Goal: Book appointment/travel/reservation

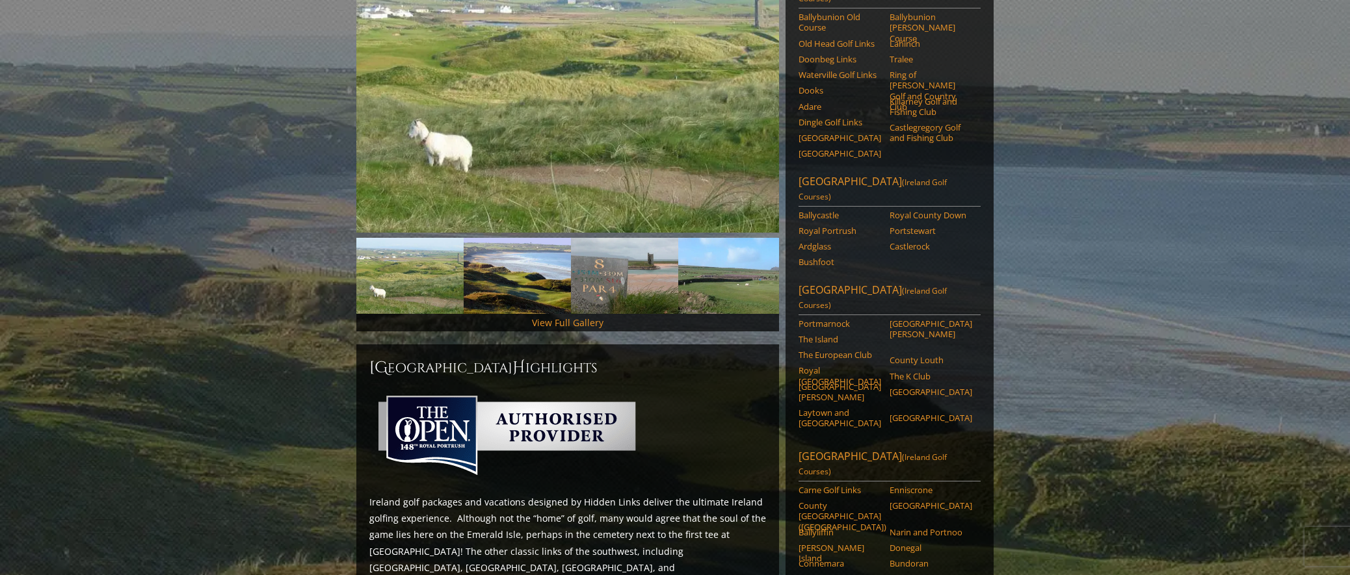
scroll to position [260, 0]
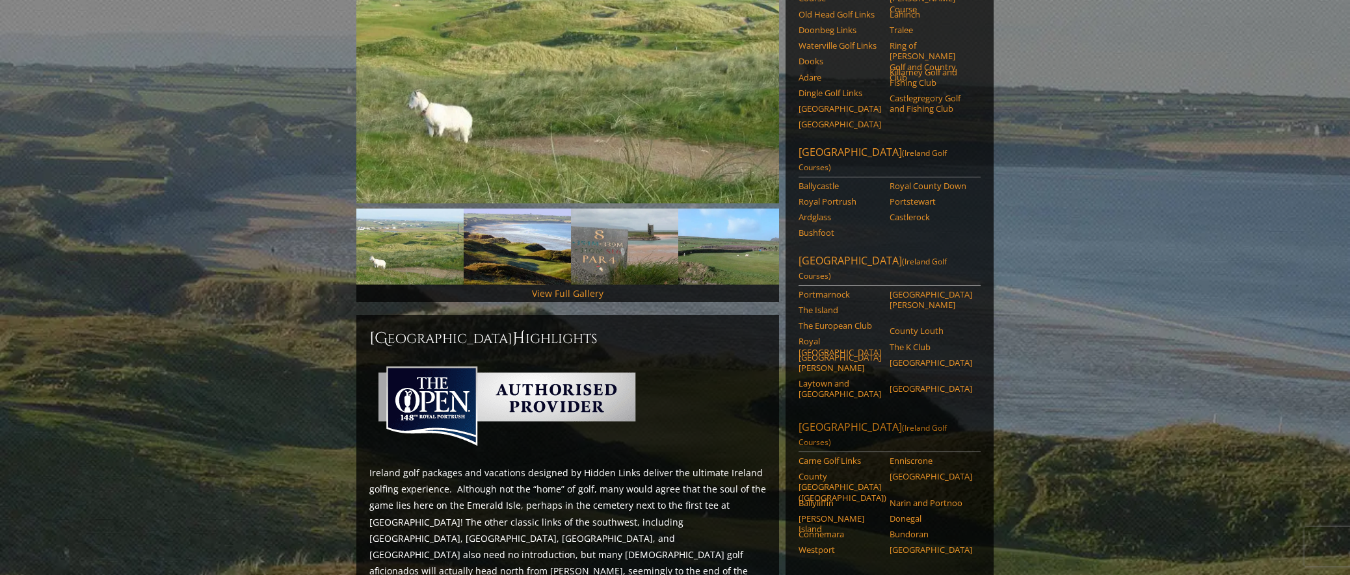
click at [880, 420] on link "[GEOGRAPHIC_DATA] ([GEOGRAPHIC_DATA] Golf Courses)" at bounding box center [889, 436] width 182 height 33
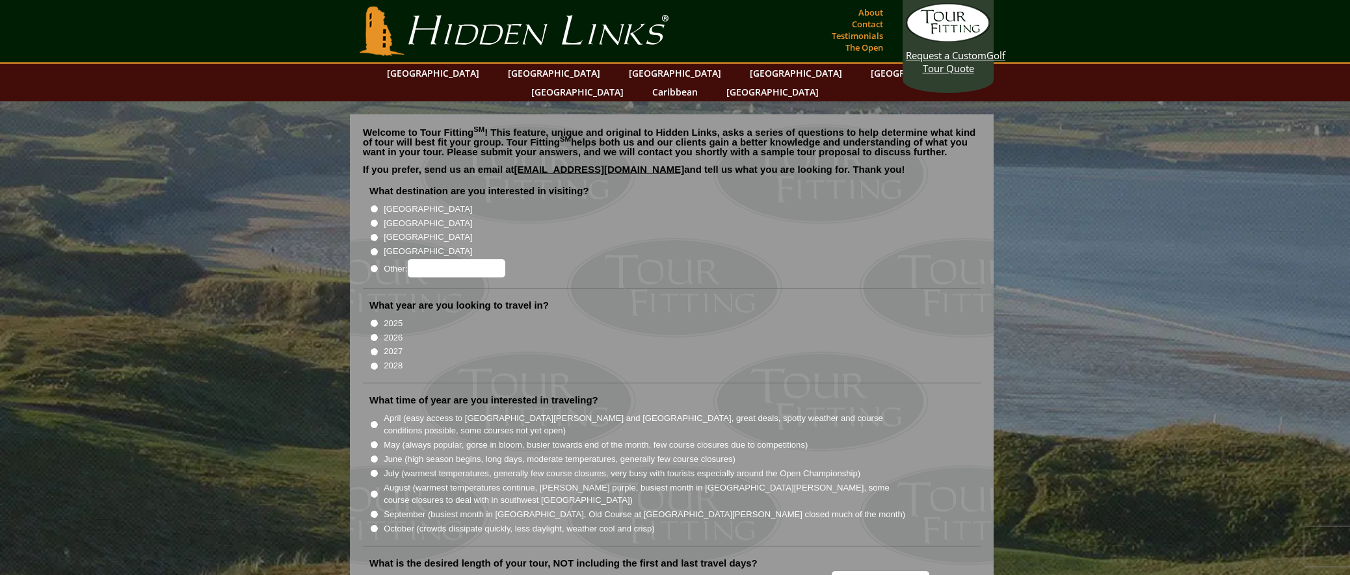
click at [375, 205] on input "[GEOGRAPHIC_DATA]" at bounding box center [374, 209] width 8 height 8
radio input "true"
click at [373, 334] on input "2026" at bounding box center [374, 338] width 8 height 8
radio input "true"
click at [374, 455] on input "June (high season begins, long days, moderate temperatures, generally few cours…" at bounding box center [374, 459] width 8 height 8
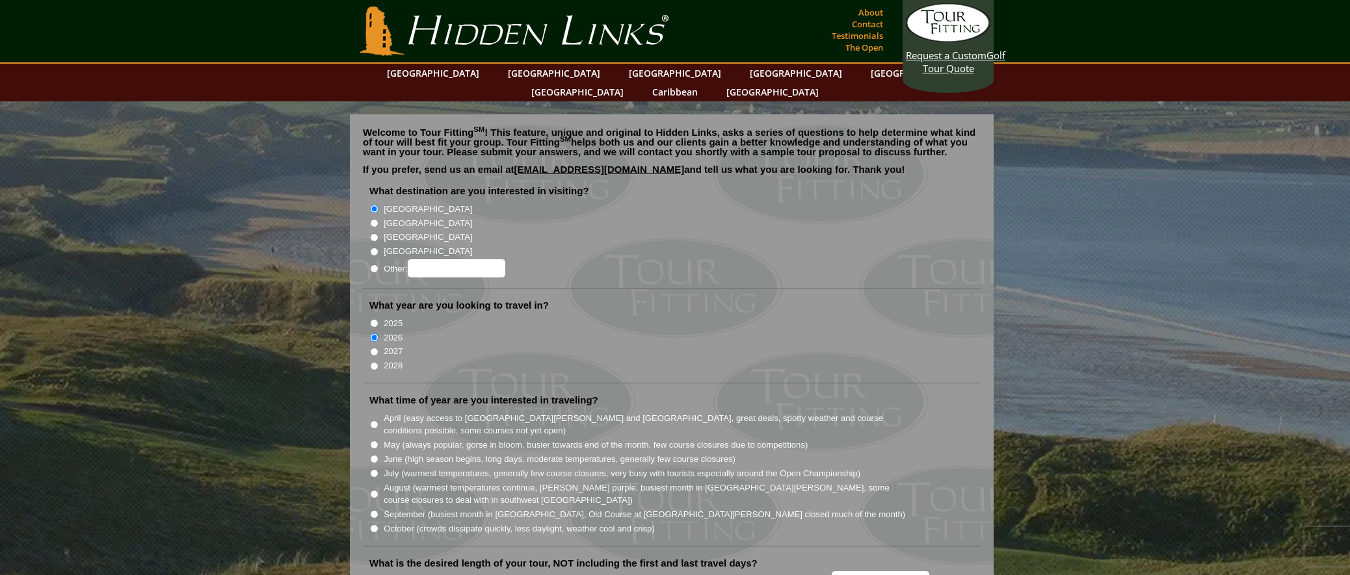
radio input "true"
click at [376, 452] on li "June (high season begins, long days, moderate temperatures, generally few cours…" at bounding box center [676, 459] width 615 height 14
click at [374, 455] on input "June (high season begins, long days, moderate temperatures, generally few cours…" at bounding box center [374, 459] width 8 height 8
click at [373, 441] on input "May (always popular, gorse in bloom, busier towards end of the month, few cours…" at bounding box center [374, 445] width 8 height 8
radio input "true"
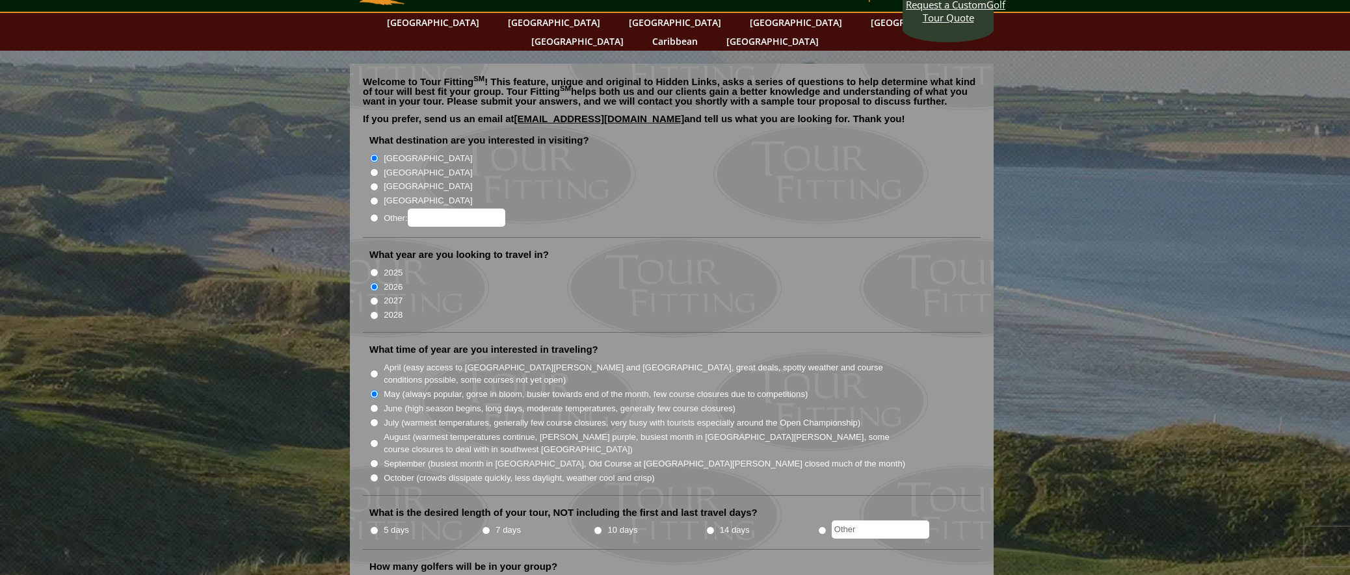
scroll to position [195, 0]
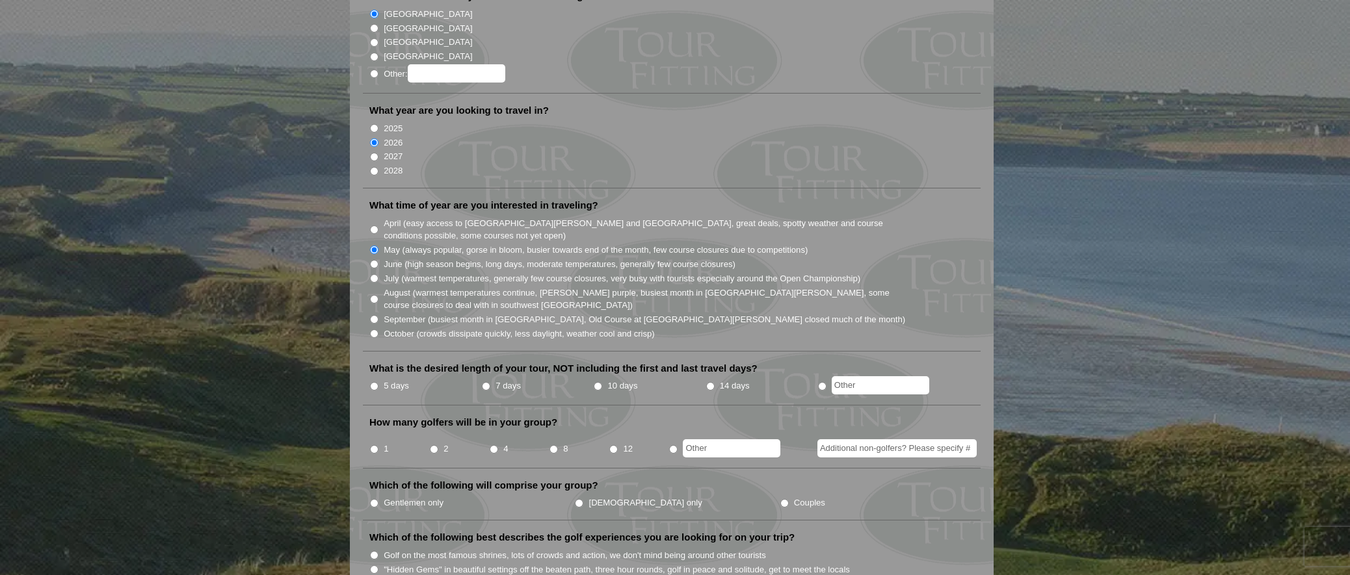
click at [372, 382] on input "5 days" at bounding box center [374, 386] width 8 height 8
radio input "true"
click at [491, 445] on input "4" at bounding box center [494, 449] width 8 height 8
radio input "true"
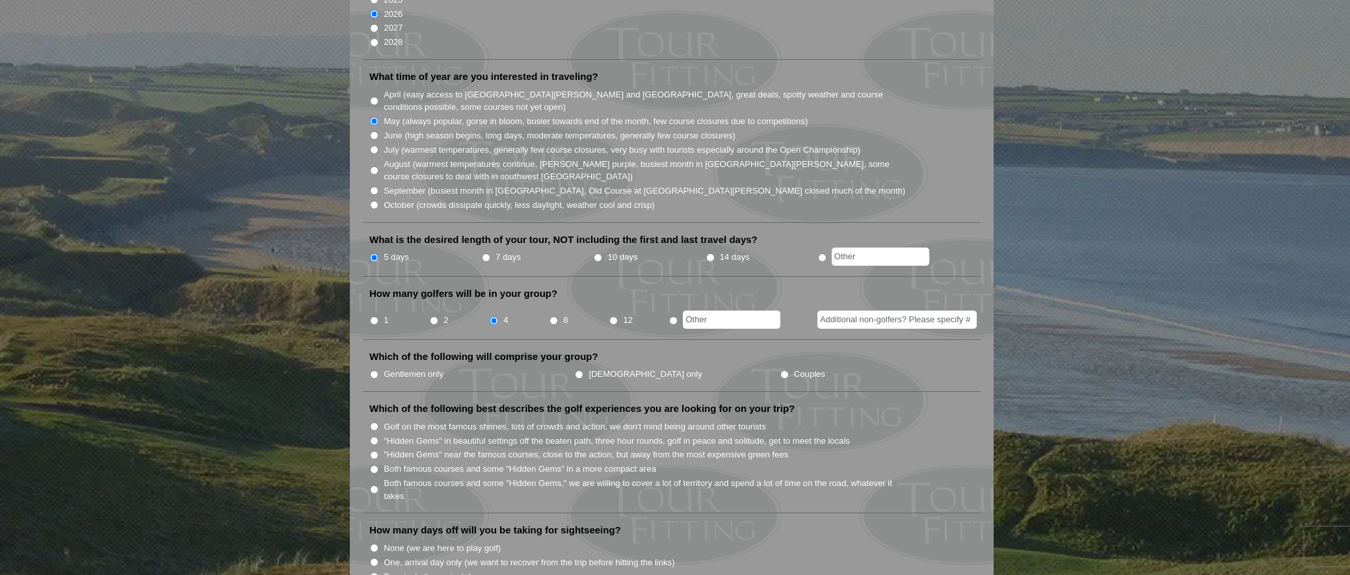
scroll to position [325, 0]
click at [373, 369] on input "Gentlemen only" at bounding box center [374, 373] width 8 height 8
radio input "true"
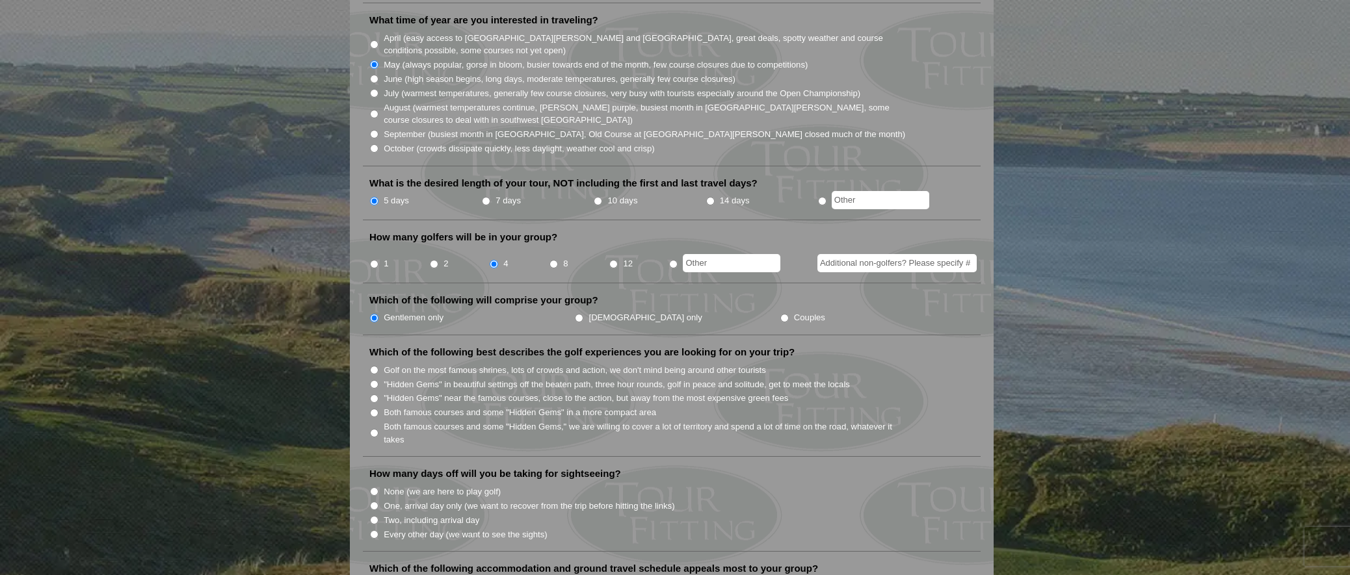
scroll to position [455, 0]
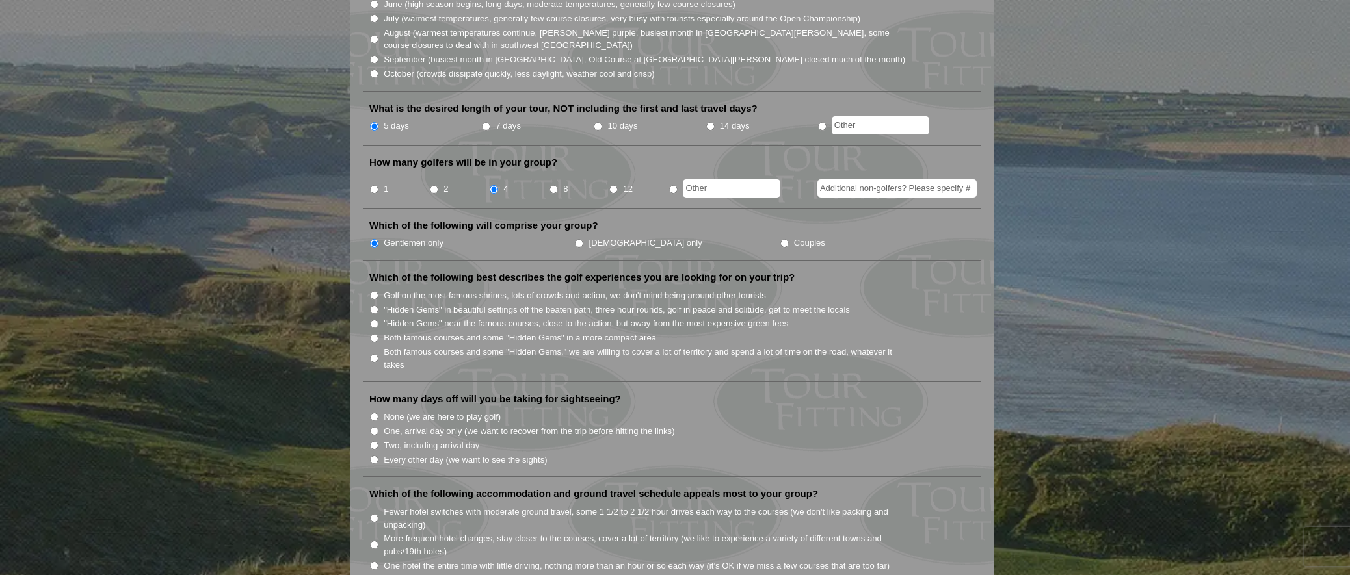
click at [376, 413] on input "None (we are here to play golf)" at bounding box center [374, 417] width 8 height 8
radio input "true"
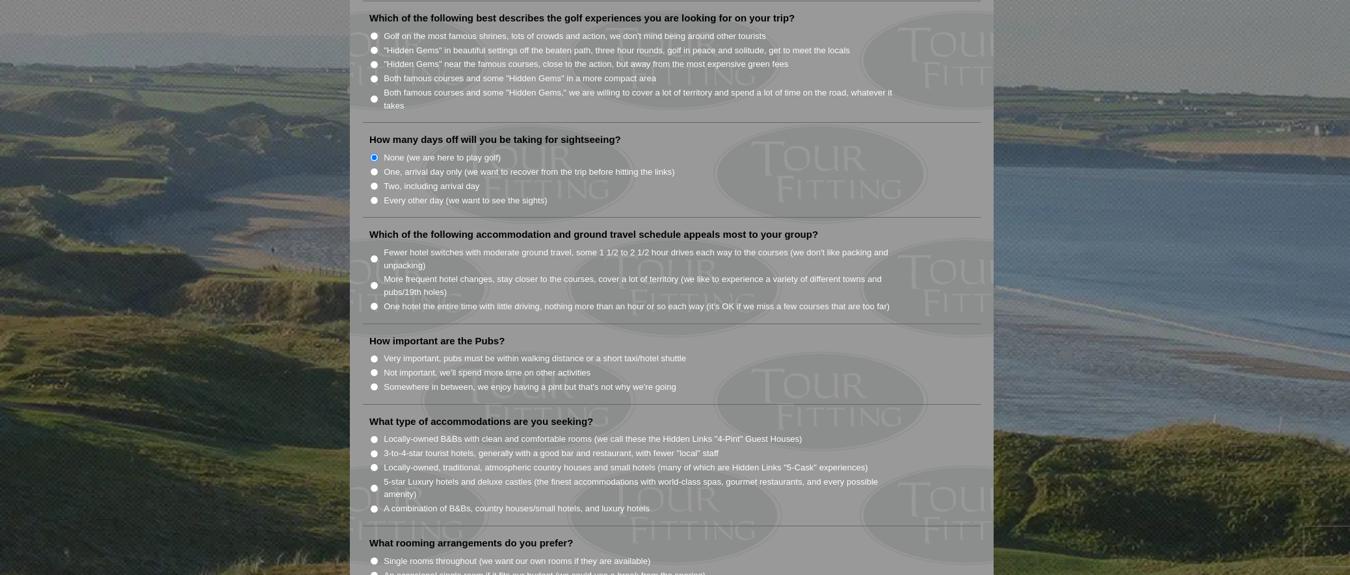
scroll to position [715, 0]
click at [377, 484] on input "5-star Luxury hotels and deluxe castles (the finest accommodations with world-c…" at bounding box center [374, 488] width 8 height 8
radio input "true"
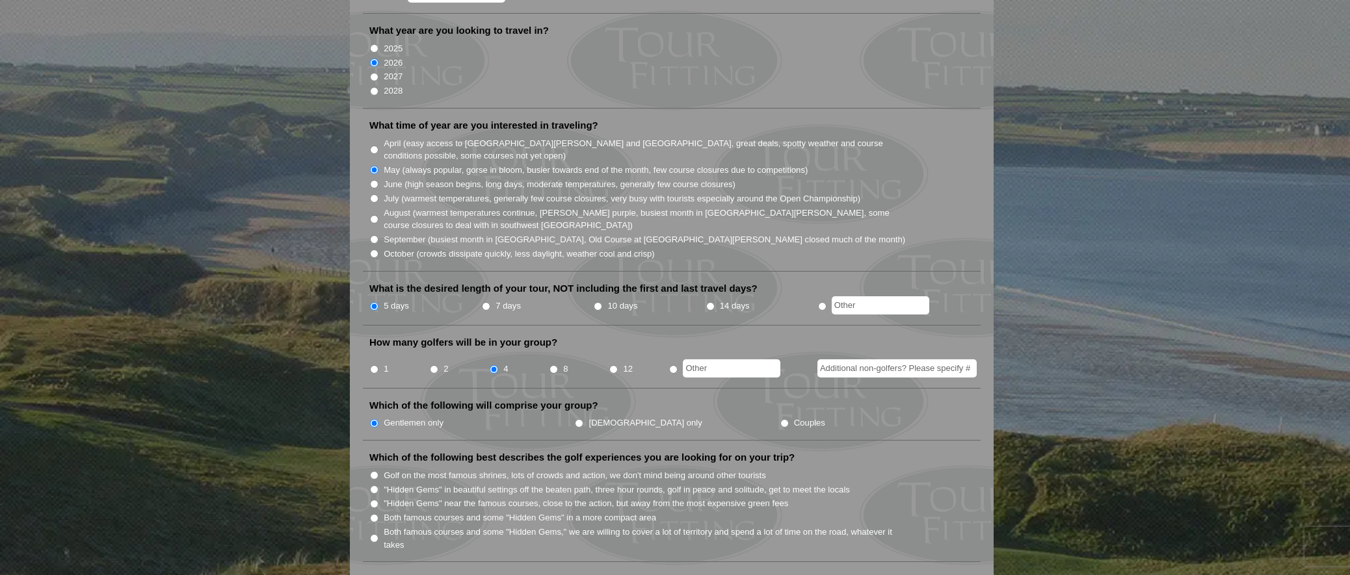
scroll to position [0, 0]
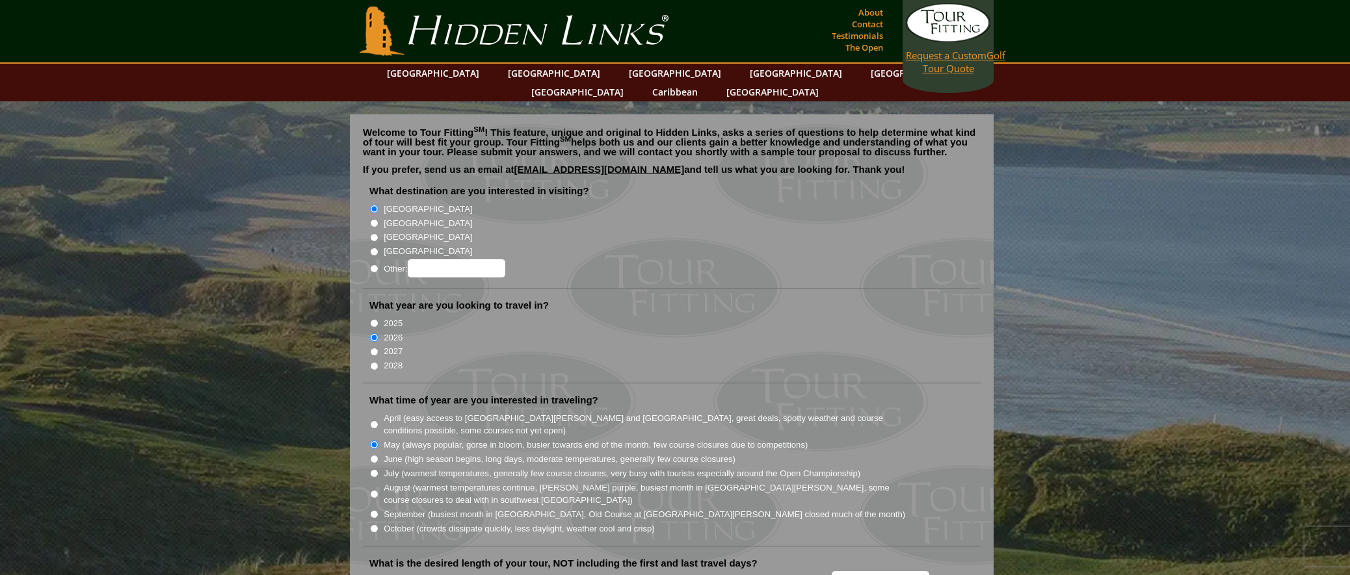
click at [940, 63] on link "Request a Custom Golf Tour Quote" at bounding box center [948, 39] width 85 height 72
click at [939, 58] on span "Request a Custom" at bounding box center [946, 55] width 81 height 13
